Goal: Transaction & Acquisition: Purchase product/service

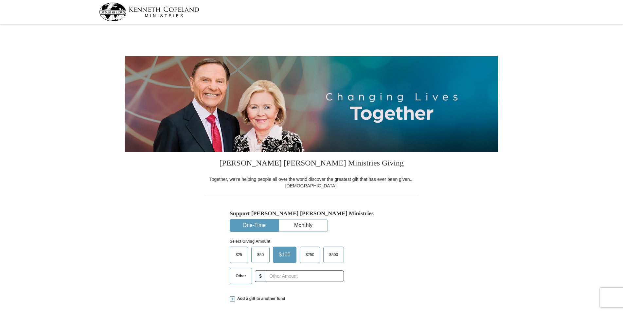
select select "FL"
click at [248, 225] on button "One-Time" at bounding box center [254, 225] width 48 height 12
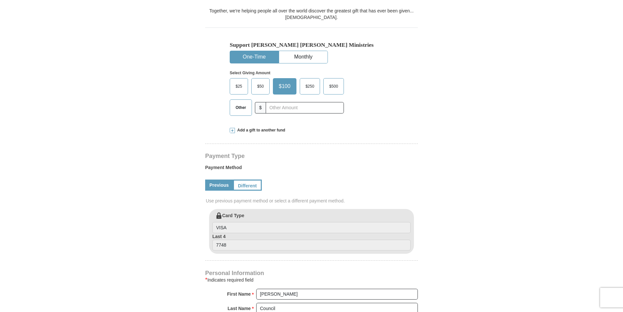
scroll to position [179, 0]
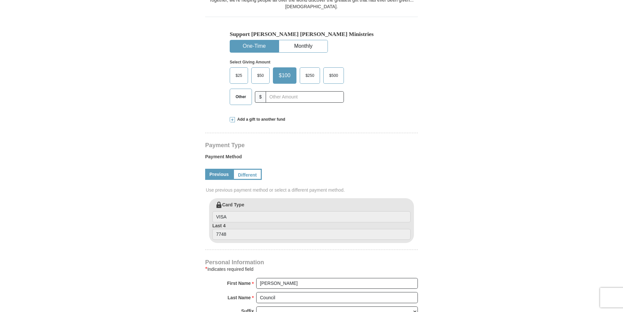
click at [237, 74] on span "$25" at bounding box center [238, 76] width 13 height 10
click at [0, 0] on input "$25" at bounding box center [0, 0] width 0 height 0
drag, startPoint x: 622, startPoint y: 54, endPoint x: 626, endPoint y: 96, distance: 42.4
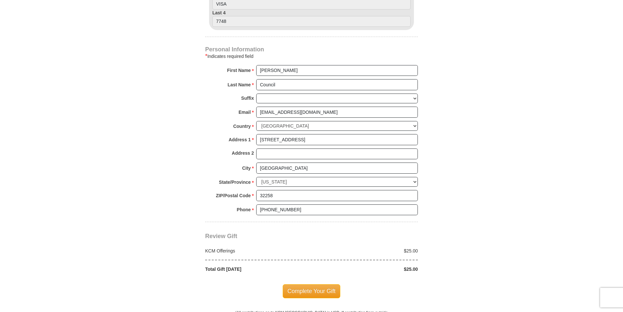
scroll to position [406, 0]
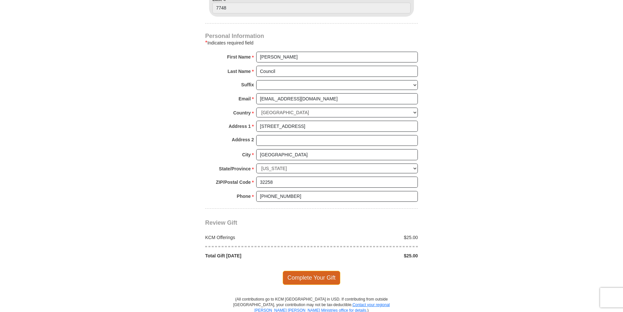
click at [315, 276] on span "Complete Your Gift" at bounding box center [312, 278] width 58 height 14
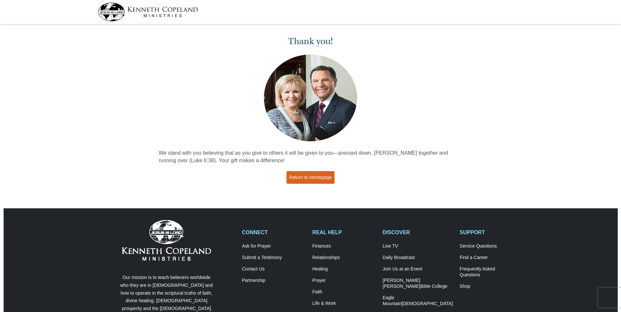
click at [321, 179] on link "Return to Homepage" at bounding box center [310, 177] width 48 height 13
